Goal: Task Accomplishment & Management: Manage account settings

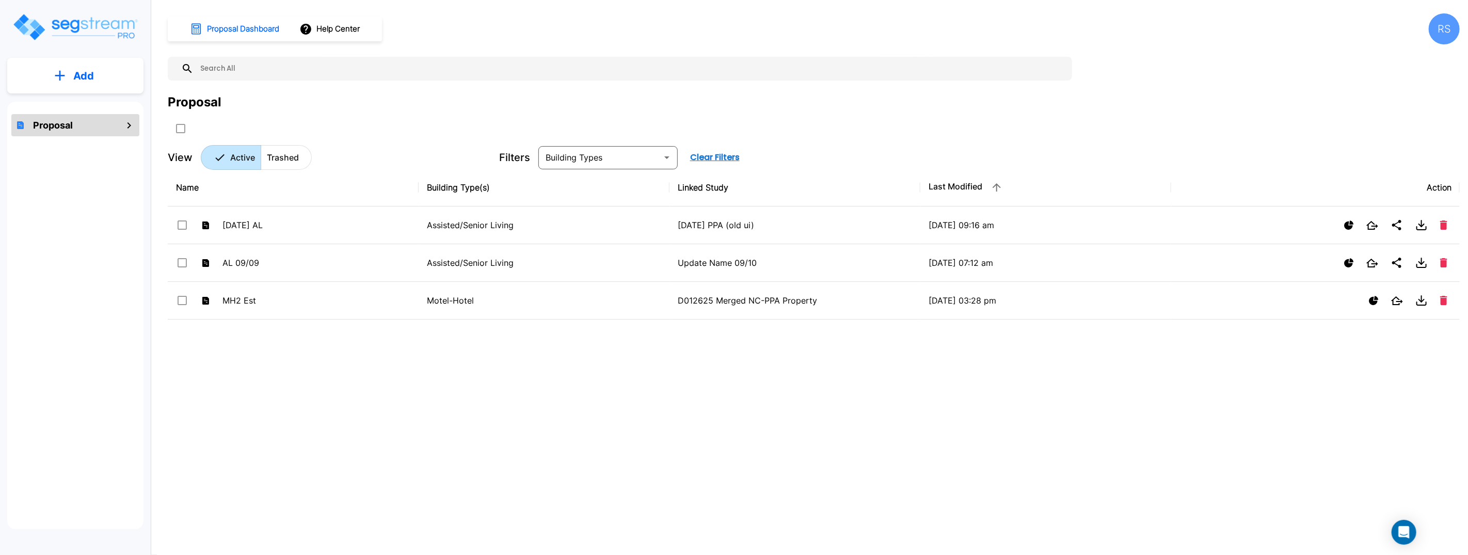
click at [132, 125] on icon "mailbox folders" at bounding box center [129, 125] width 12 height 12
click at [128, 125] on icon "mailbox folders" at bounding box center [129, 125] width 12 height 12
click at [1452, 34] on div "RS" at bounding box center [1444, 28] width 31 height 31
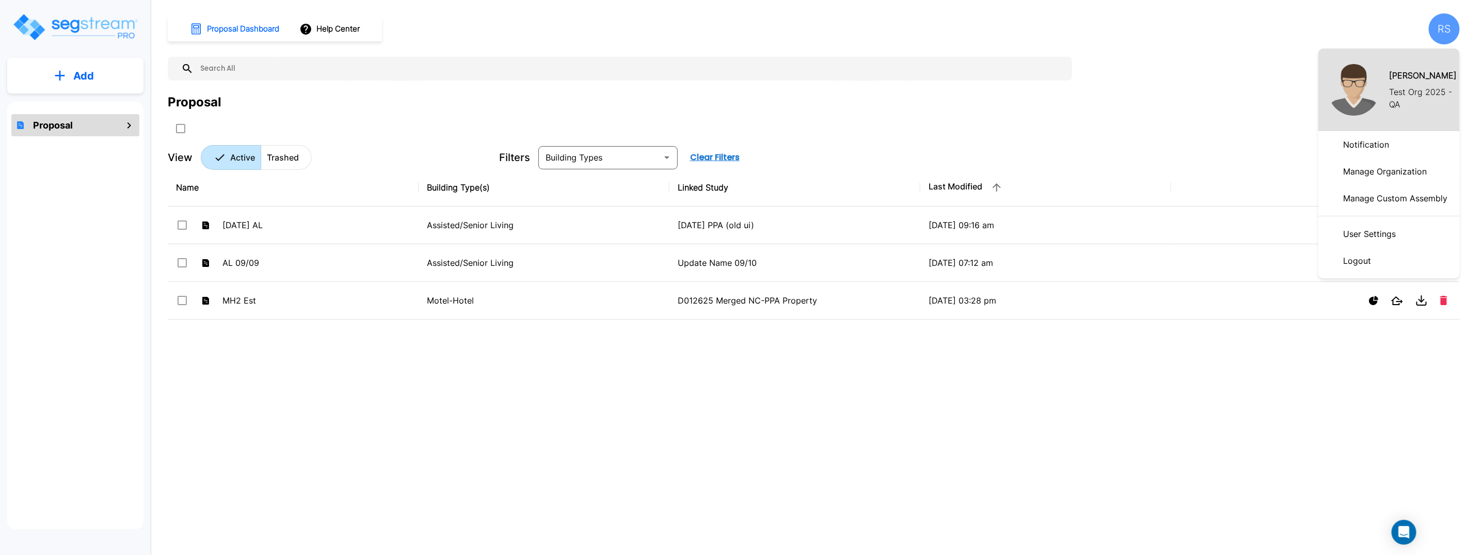
click at [1276, 44] on div at bounding box center [734, 277] width 1468 height 555
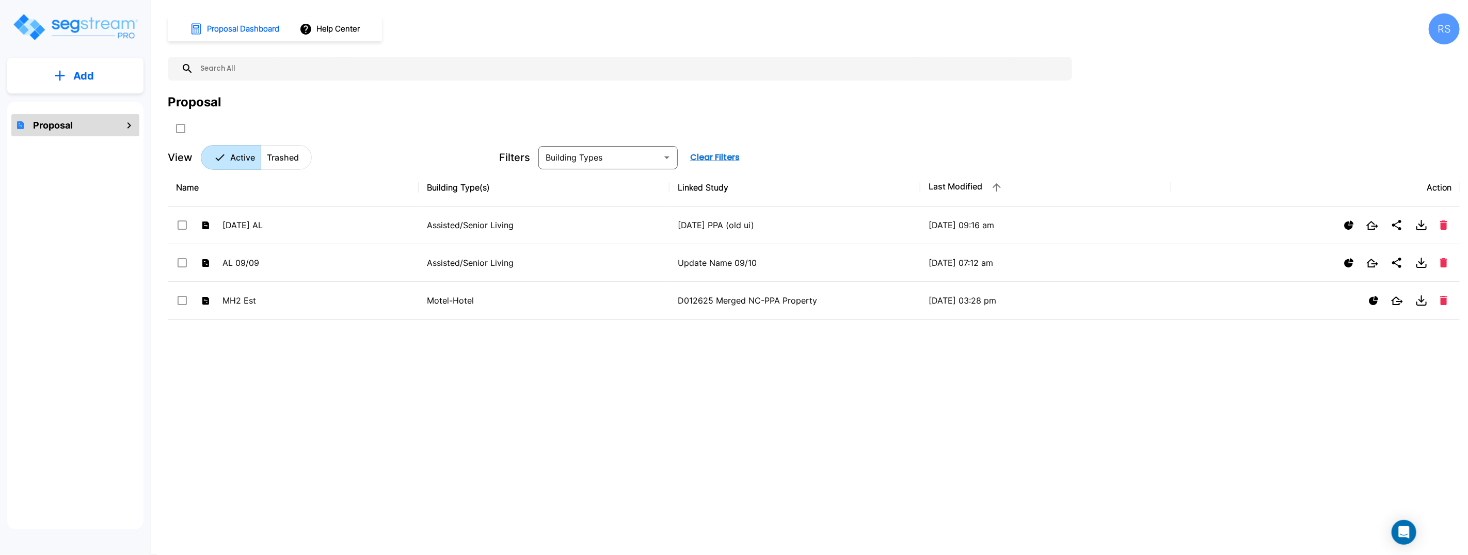
drag, startPoint x: 119, startPoint y: 146, endPoint x: 122, endPoint y: 128, distance: 18.3
click at [120, 144] on div "Proposal" at bounding box center [75, 316] width 136 height 428
click at [124, 125] on icon "mailbox folders" at bounding box center [129, 125] width 12 height 12
click at [130, 124] on icon "mailbox folders" at bounding box center [130, 125] width 4 height 6
click at [96, 83] on button "Add" at bounding box center [75, 76] width 136 height 30
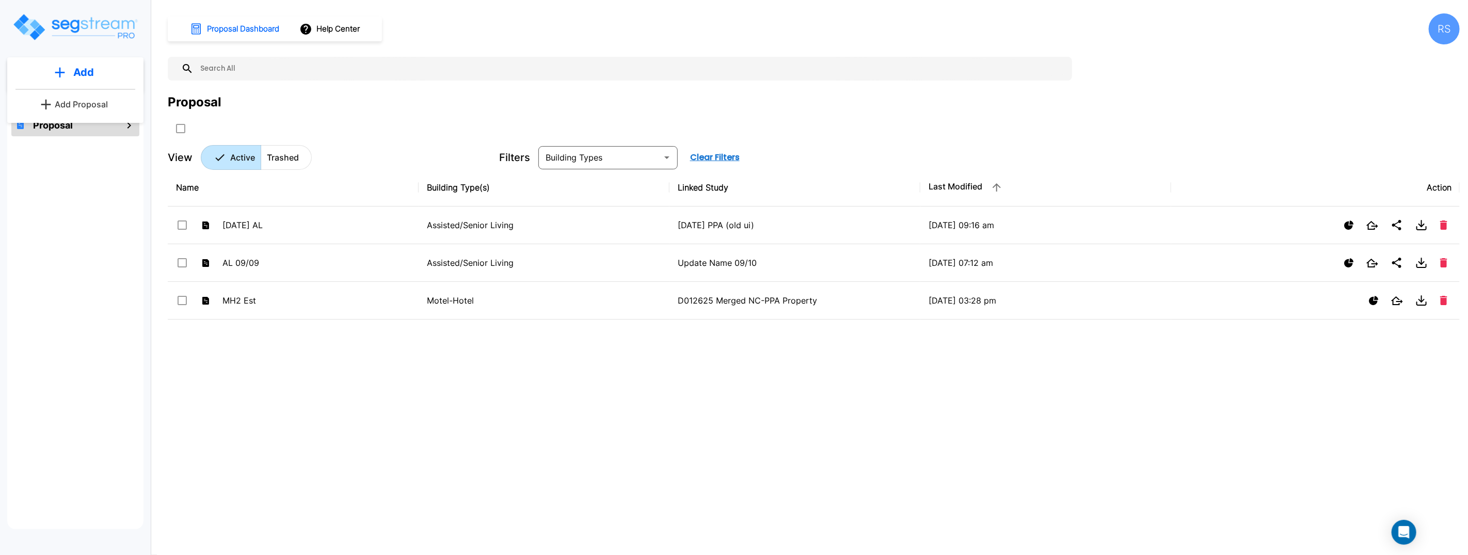
click at [650, 391] on div "Name Building Type(s) Linked Study Last Modified Action 10Sept25 AL Assisted/Se…" at bounding box center [814, 341] width 1292 height 344
click at [1448, 33] on div "RS" at bounding box center [1444, 28] width 31 height 31
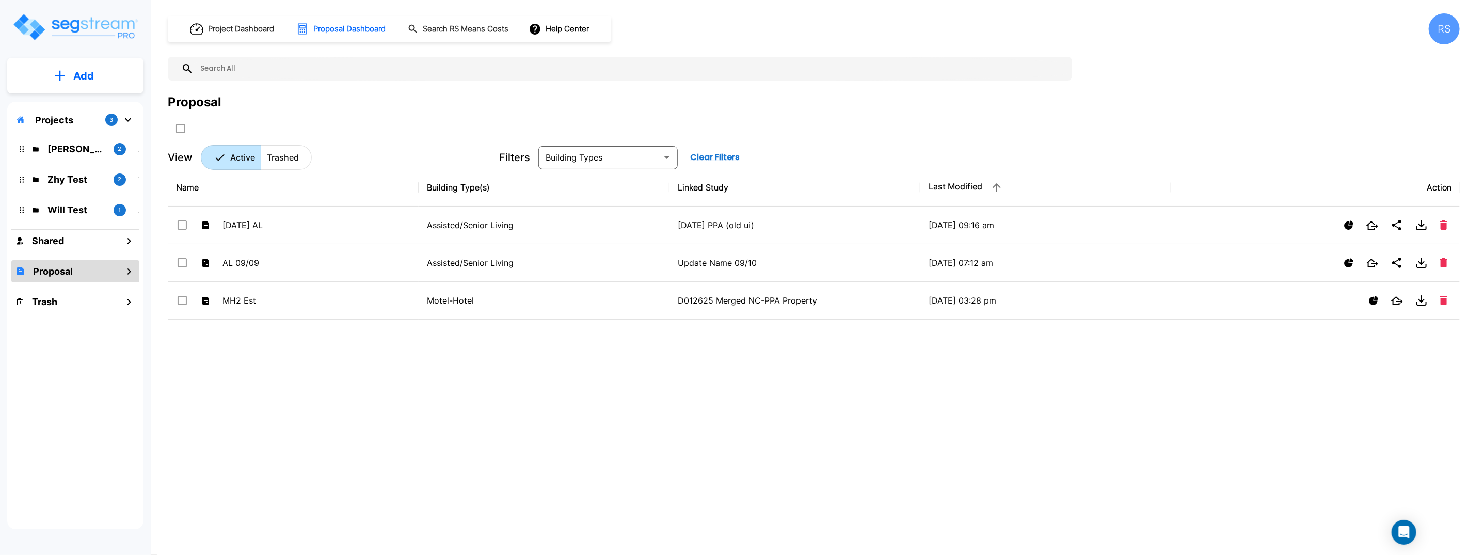
click at [83, 81] on p "Add" at bounding box center [83, 75] width 21 height 15
click at [110, 106] on div "Add Folder" at bounding box center [75, 104] width 136 height 21
click at [94, 77] on button "Add" at bounding box center [75, 76] width 136 height 30
click at [77, 96] on button "Add Folder" at bounding box center [75, 104] width 66 height 21
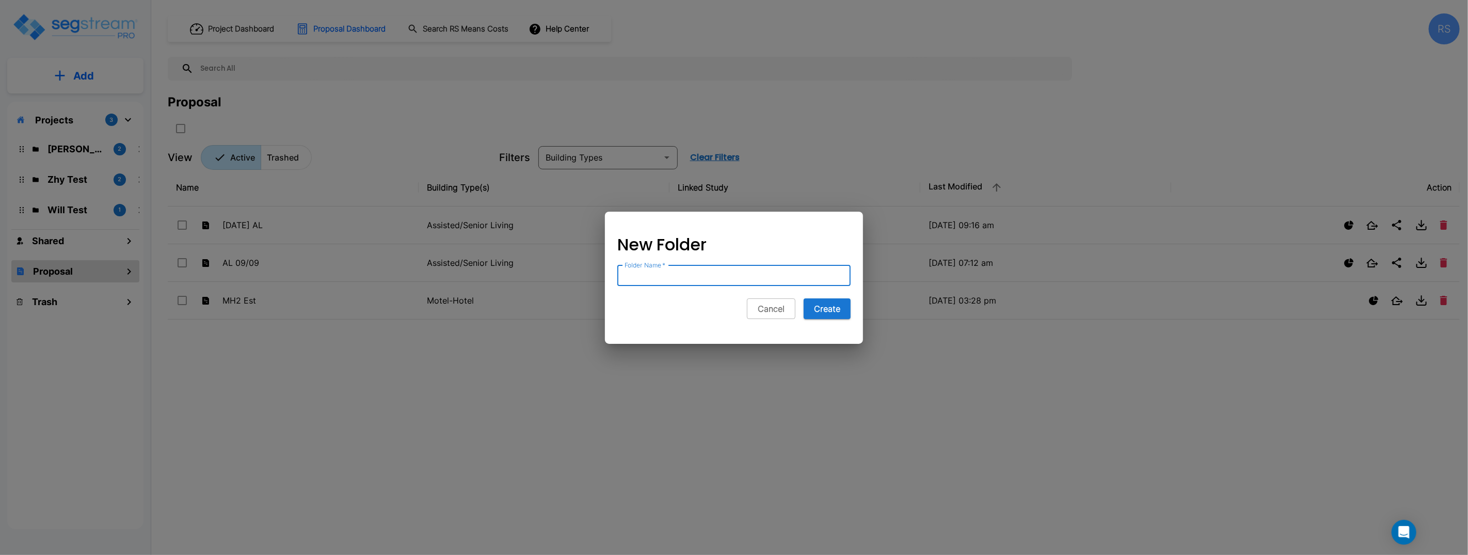
click at [685, 279] on input "Folder Name   *" at bounding box center [734, 275] width 233 height 21
type input "Roumelle"
click at [804, 298] on button "Create" at bounding box center [827, 308] width 47 height 21
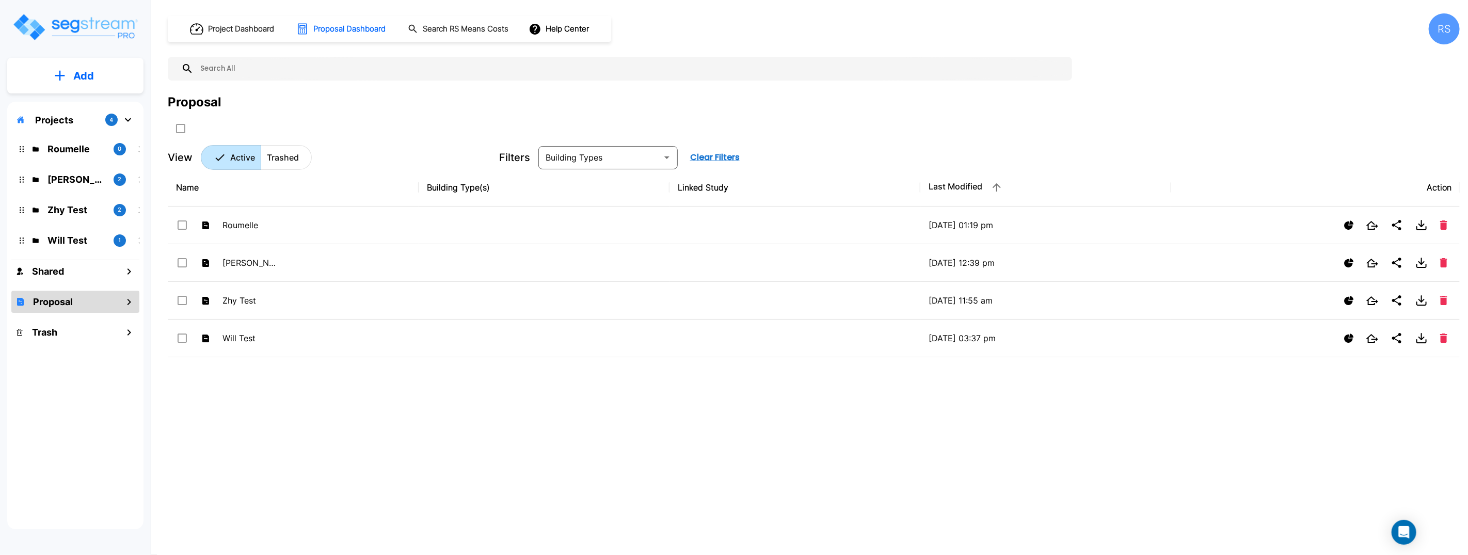
click at [613, 413] on div "Name Building Type(s) Linked Study Last Modified Action Roumelle 09/11/2025 - 0…" at bounding box center [814, 341] width 1292 height 344
drag, startPoint x: 613, startPoint y: 413, endPoint x: 604, endPoint y: 408, distance: 10.4
click at [612, 413] on div "Name Building Type(s) Linked Study Last Modified Action Roumelle 09/11/2025 - 0…" at bounding box center [814, 341] width 1292 height 344
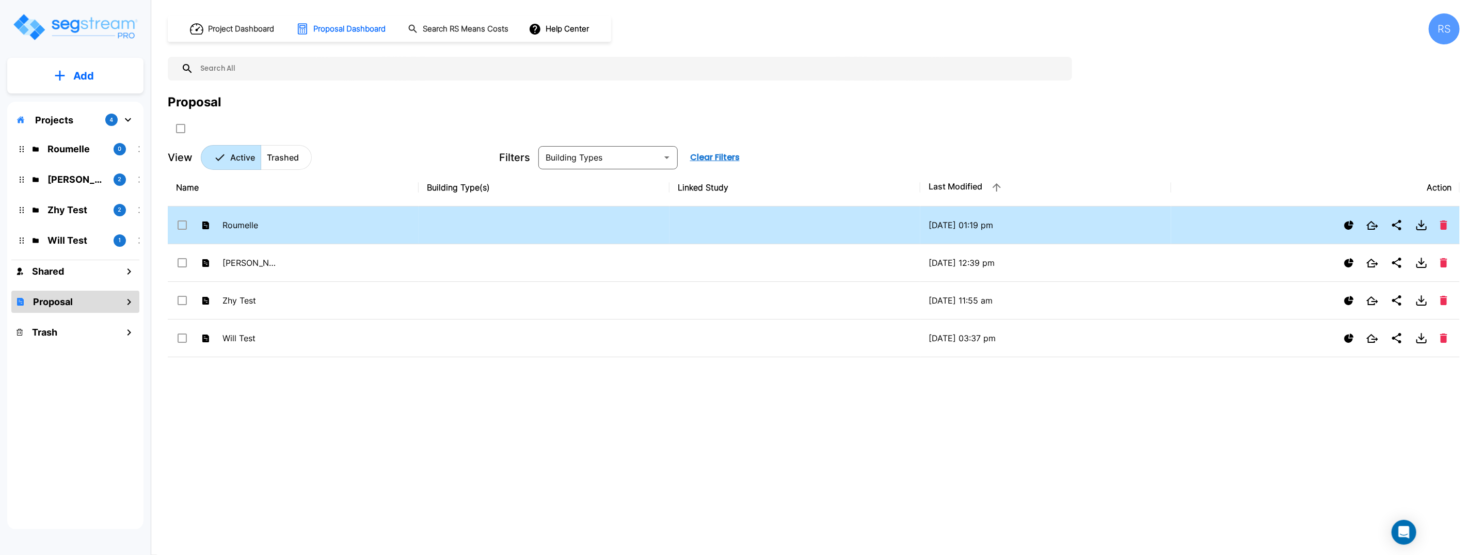
click at [230, 217] on div "Roumelle" at bounding box center [227, 224] width 103 height 15
checkbox input "false"
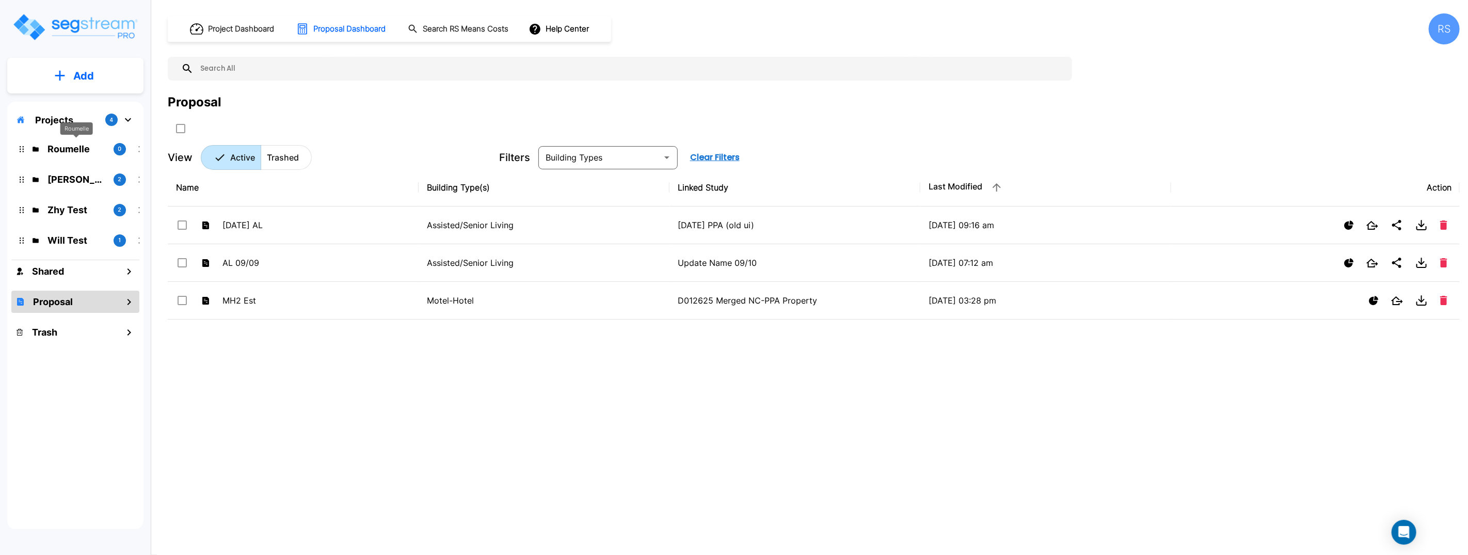
click at [79, 150] on p "Roumelle" at bounding box center [77, 149] width 58 height 14
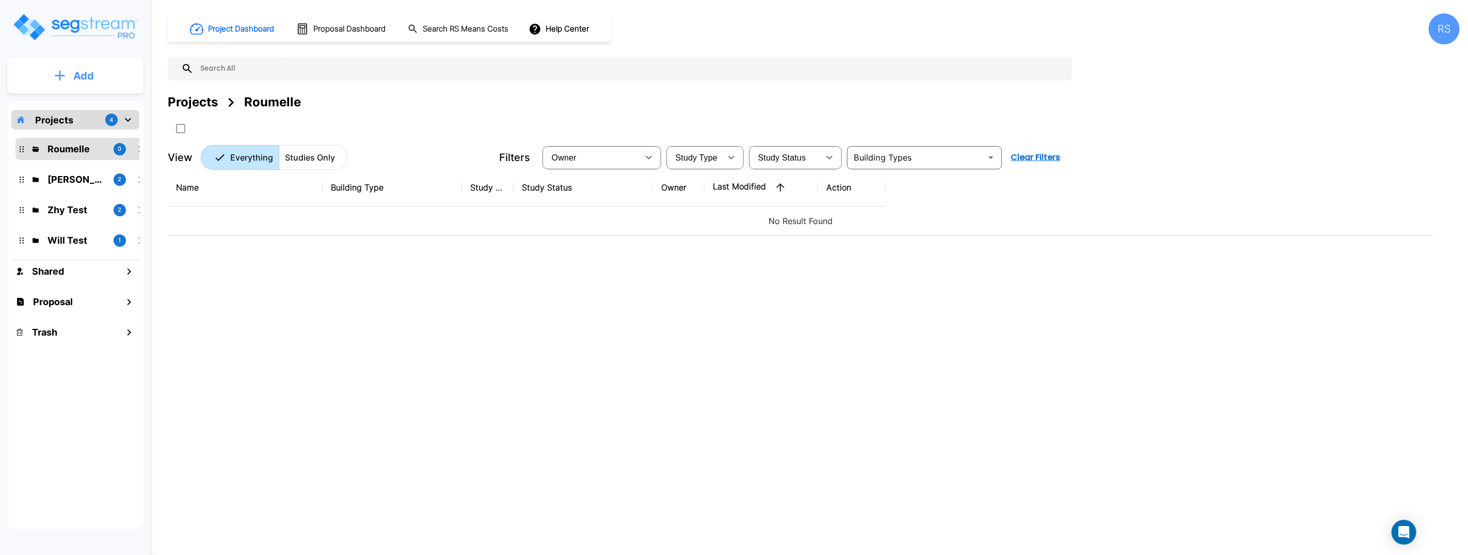
click at [106, 77] on button "Add" at bounding box center [75, 76] width 136 height 30
click at [93, 106] on p "Add Folder" at bounding box center [81, 104] width 42 height 12
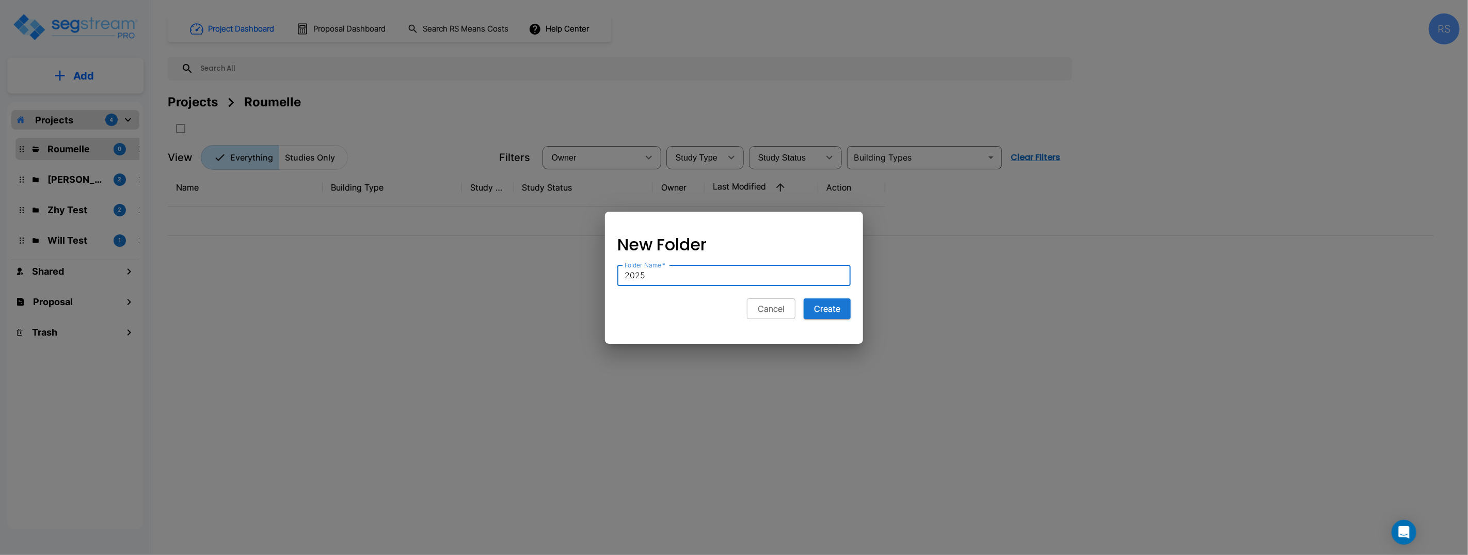
type input "2025"
click at [804, 298] on button "Create" at bounding box center [827, 308] width 47 height 21
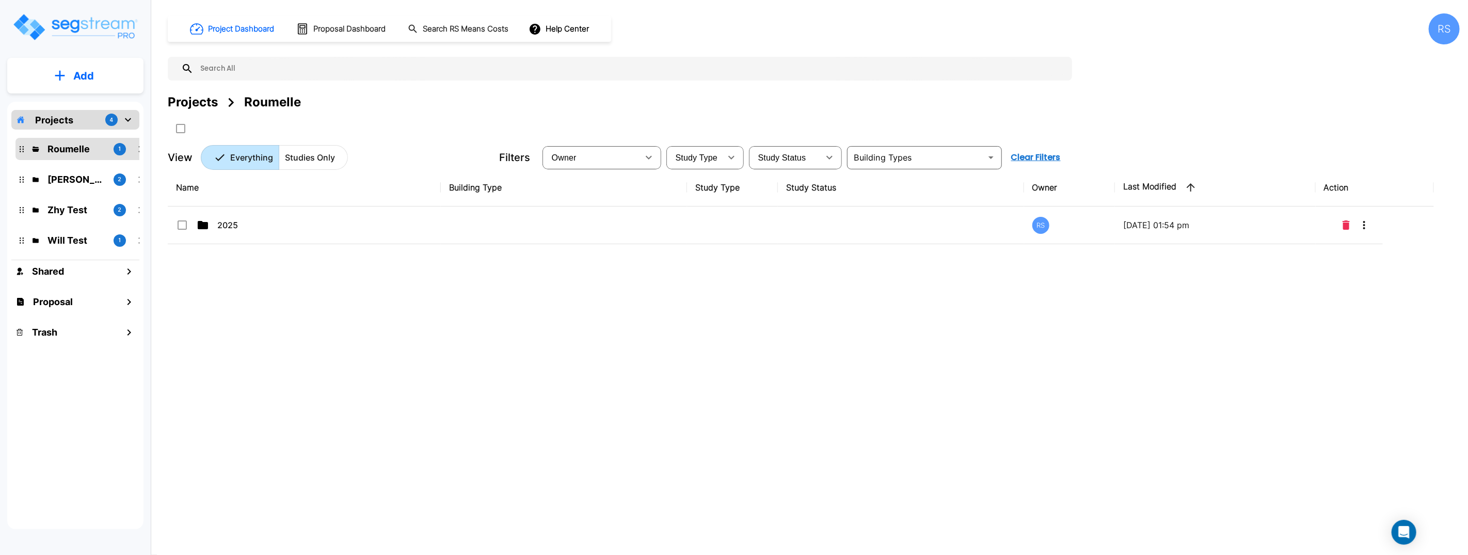
drag, startPoint x: 365, startPoint y: 304, endPoint x: 360, endPoint y: 297, distance: 8.3
click at [365, 303] on div "Name Building Type Study Type Study Status Owner Last Modified Action 2025 RS 0…" at bounding box center [801, 341] width 1267 height 344
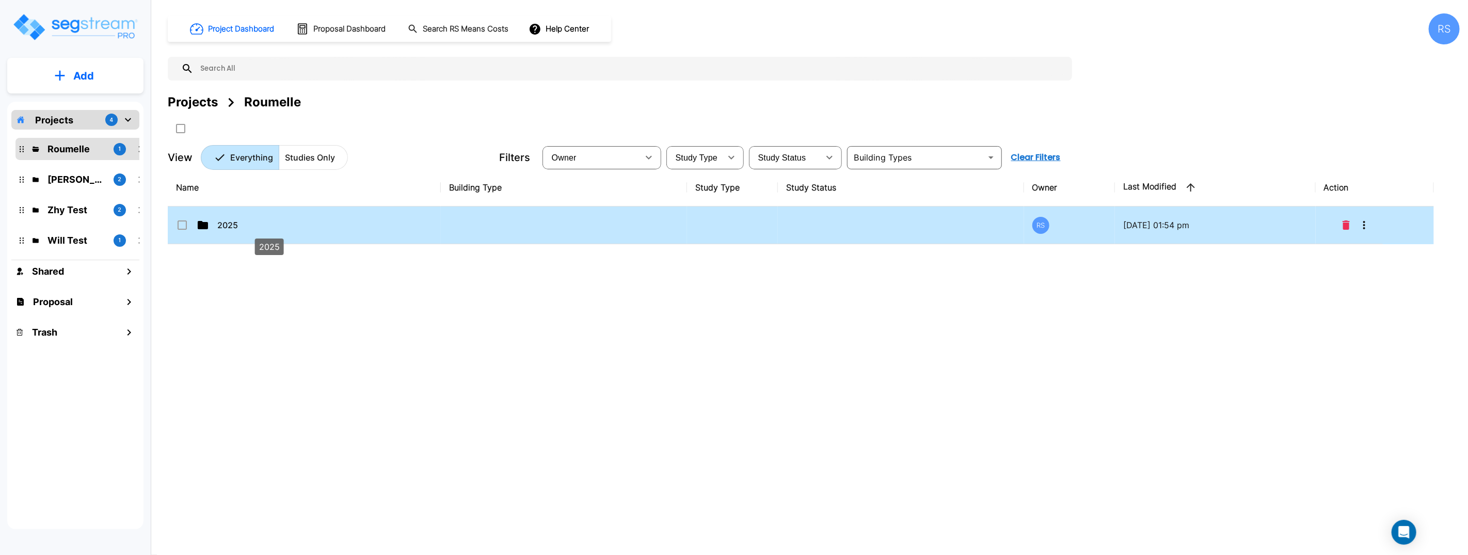
click at [266, 222] on p "2025" at bounding box center [268, 225] width 103 height 12
checkbox input "true"
click at [266, 222] on p "2025" at bounding box center [268, 225] width 103 height 12
